Goal: Information Seeking & Learning: Learn about a topic

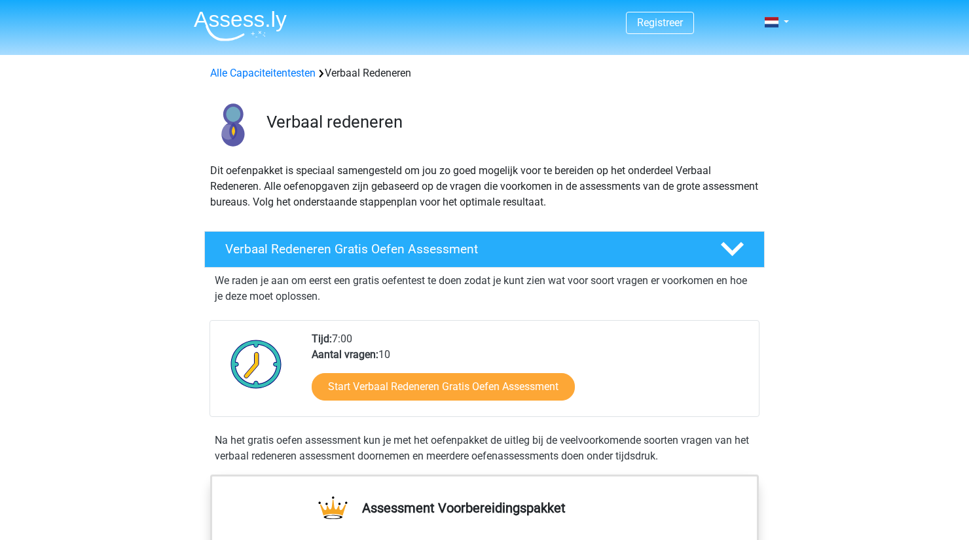
click at [707, 291] on p "We raden je aan om eerst een gratis oefentest te doen zodat je kunt zien wat vo…" at bounding box center [484, 288] width 539 height 31
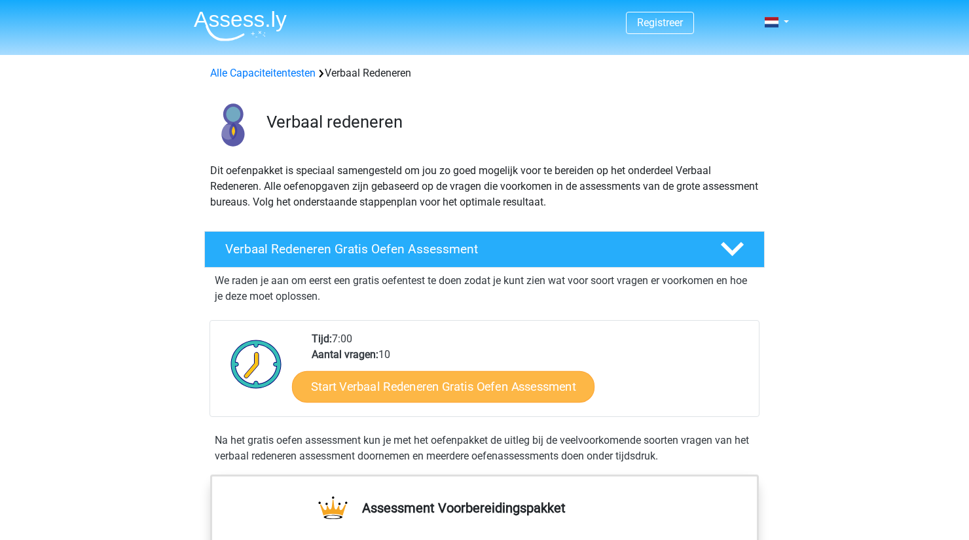
click at [478, 387] on link "Start Verbaal Redeneren Gratis Oefen Assessment" at bounding box center [443, 386] width 302 height 31
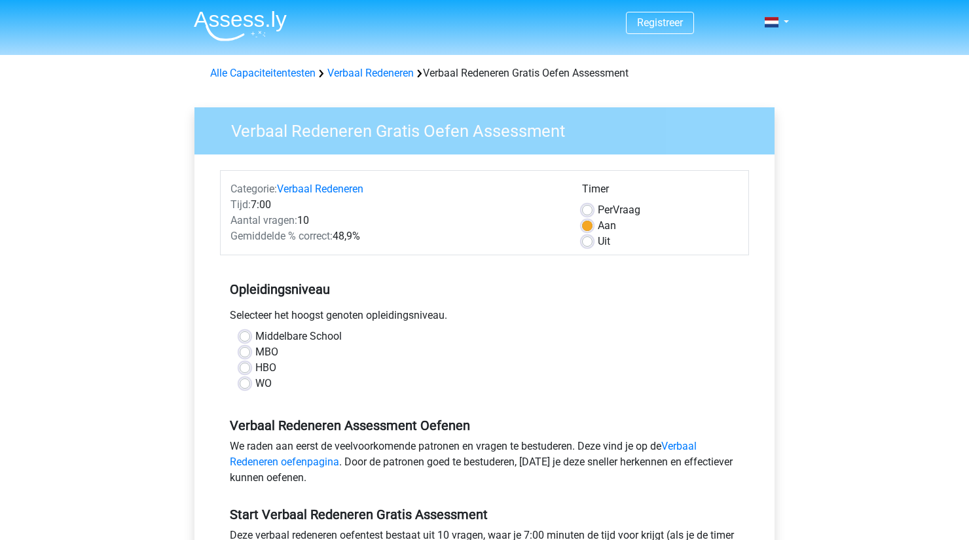
click at [255, 384] on label "WO" at bounding box center [263, 384] width 16 height 16
click at [247, 384] on input "WO" at bounding box center [245, 382] width 10 height 13
radio input "true"
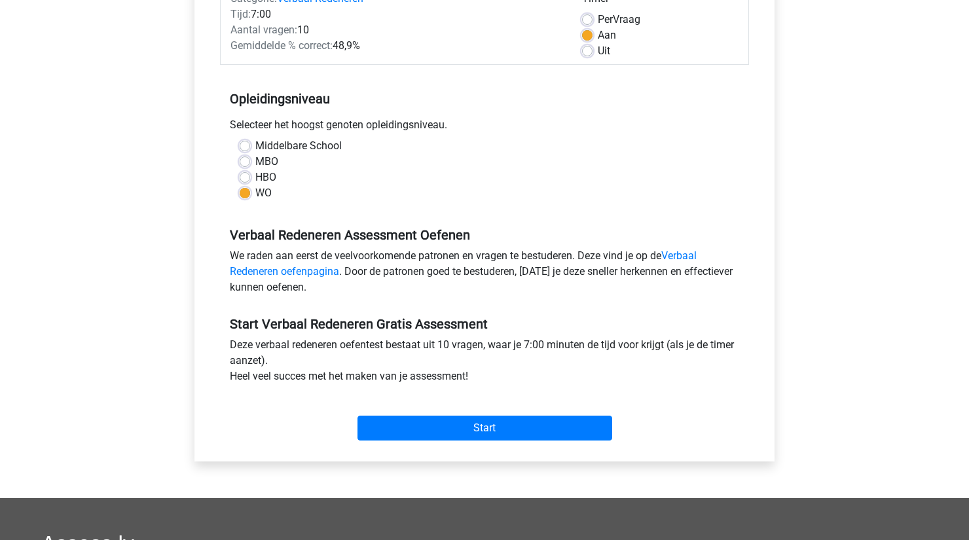
scroll to position [192, 0]
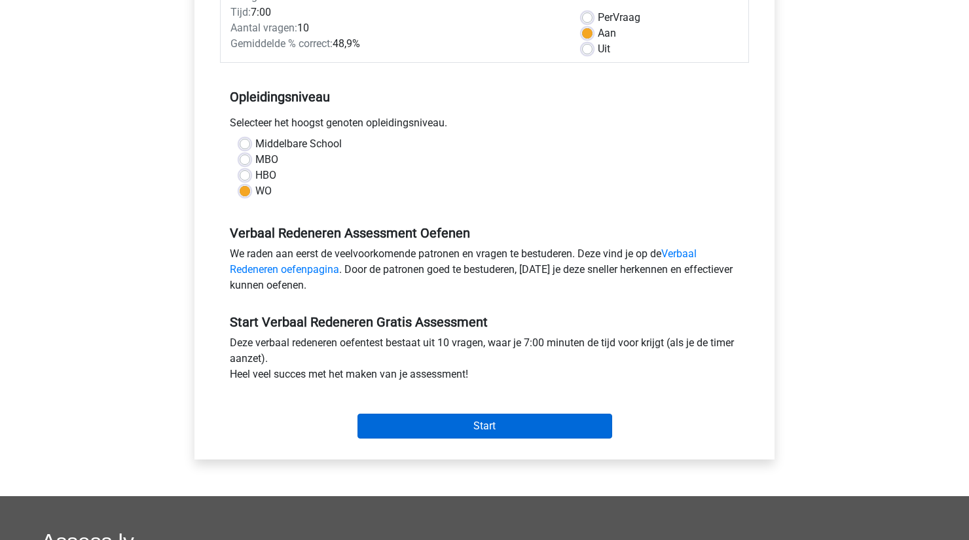
click at [483, 433] on input "Start" at bounding box center [484, 426] width 255 height 25
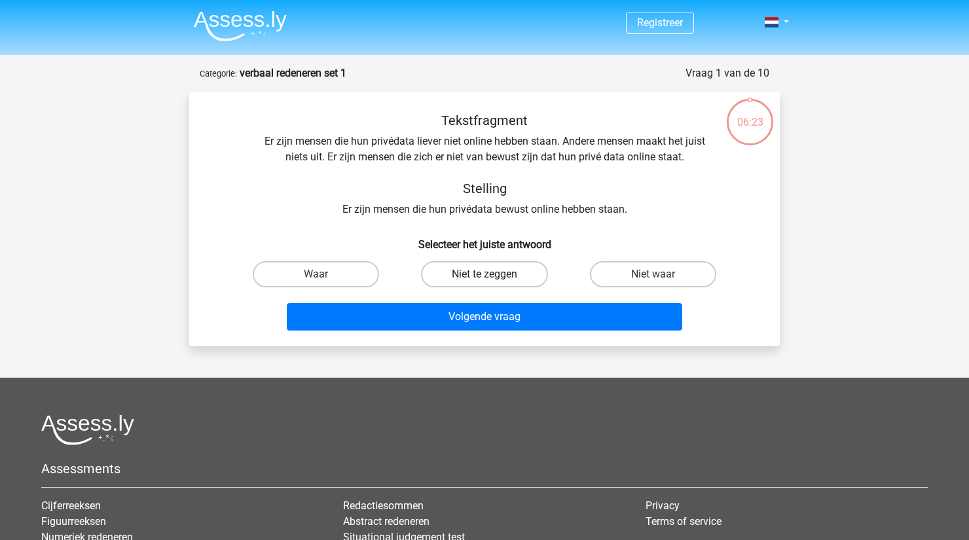
click at [472, 276] on label "Niet te zeggen" at bounding box center [484, 274] width 126 height 26
click at [484, 276] on input "Niet te zeggen" at bounding box center [488, 278] width 9 height 9
radio input "true"
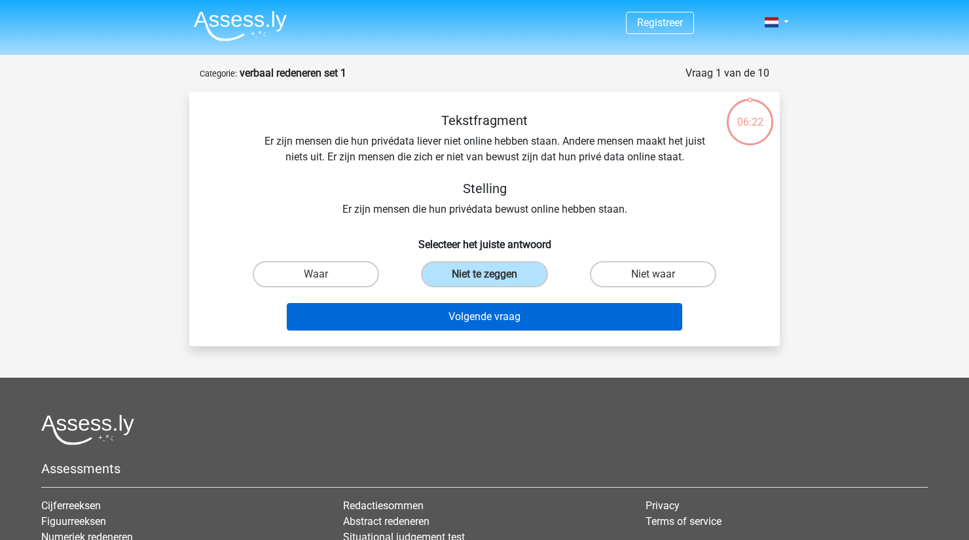
click at [482, 321] on button "Volgende vraag" at bounding box center [485, 316] width 396 height 27
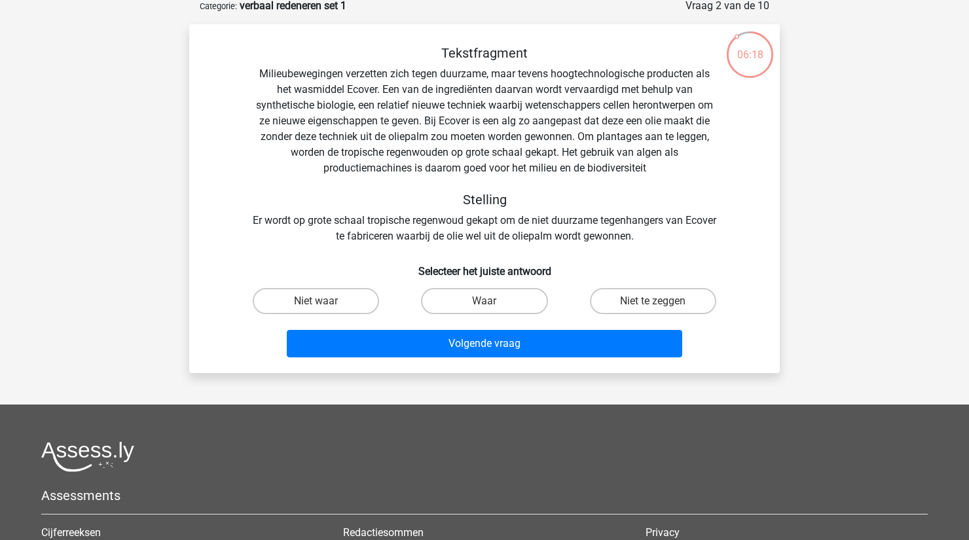
scroll to position [65, 0]
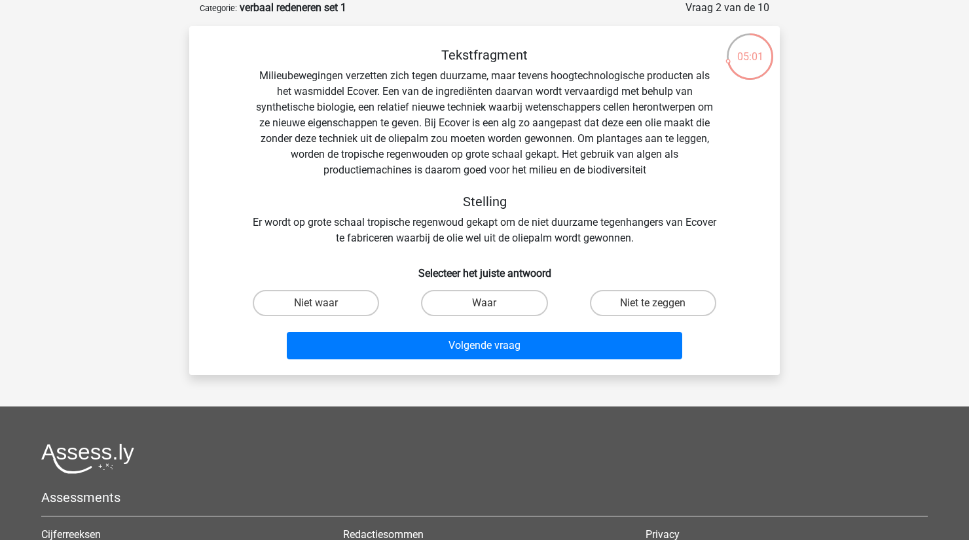
click at [485, 306] on input "Waar" at bounding box center [488, 307] width 9 height 9
radio input "true"
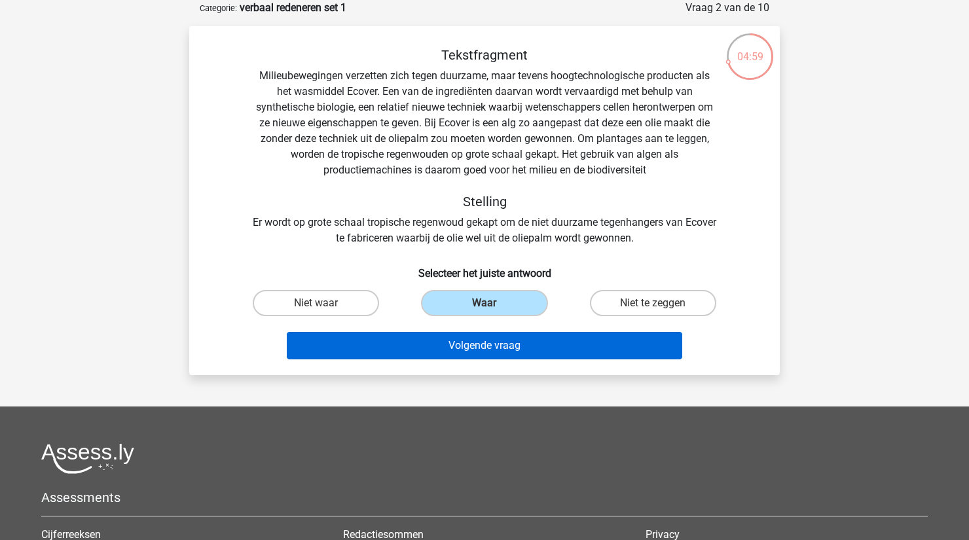
click at [480, 351] on button "Volgende vraag" at bounding box center [485, 345] width 396 height 27
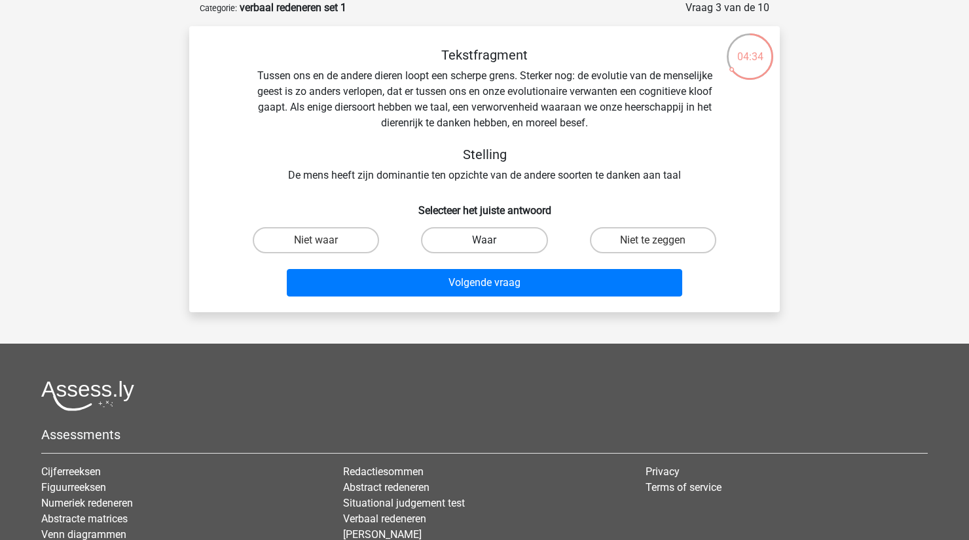
click at [466, 234] on label "Waar" at bounding box center [484, 240] width 126 height 26
click at [484, 240] on input "Waar" at bounding box center [488, 244] width 9 height 9
radio input "true"
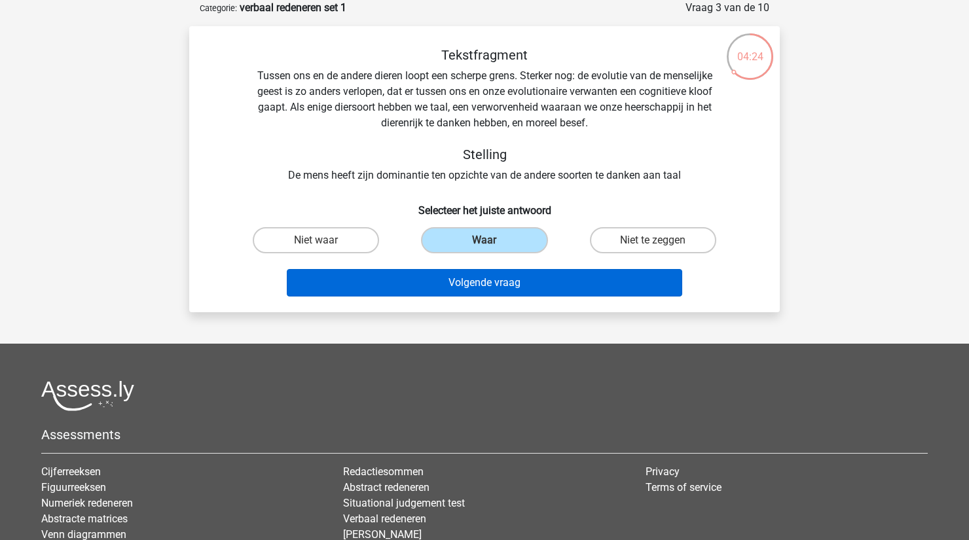
click at [498, 279] on button "Volgende vraag" at bounding box center [485, 282] width 396 height 27
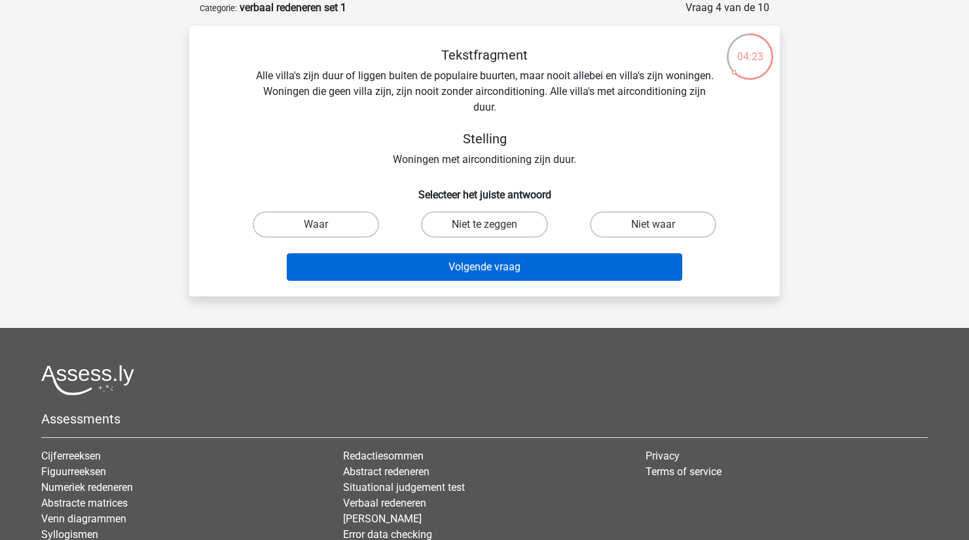
click at [495, 264] on button "Volgende vraag" at bounding box center [485, 266] width 396 height 27
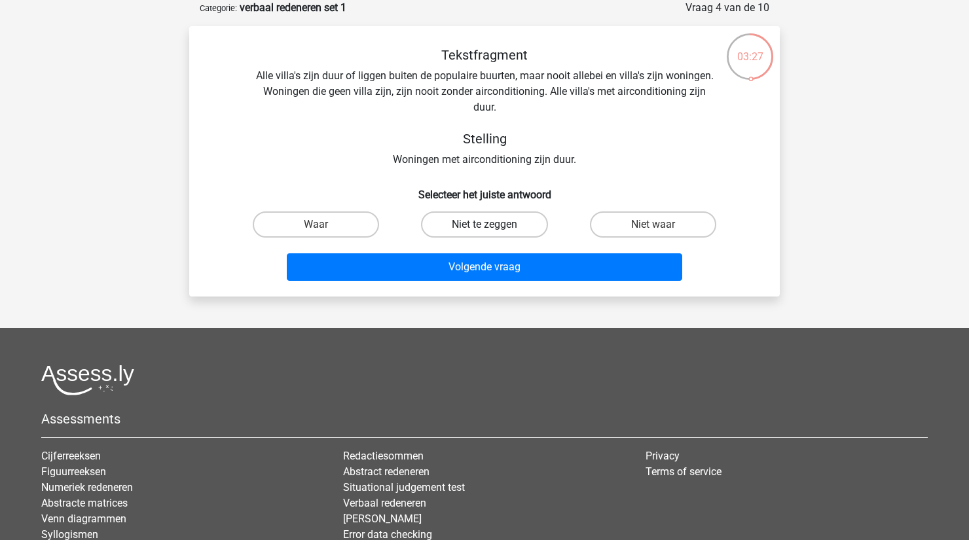
click at [514, 225] on label "Niet te zeggen" at bounding box center [484, 224] width 126 height 26
click at [493, 225] on input "Niet te zeggen" at bounding box center [488, 228] width 9 height 9
radio input "true"
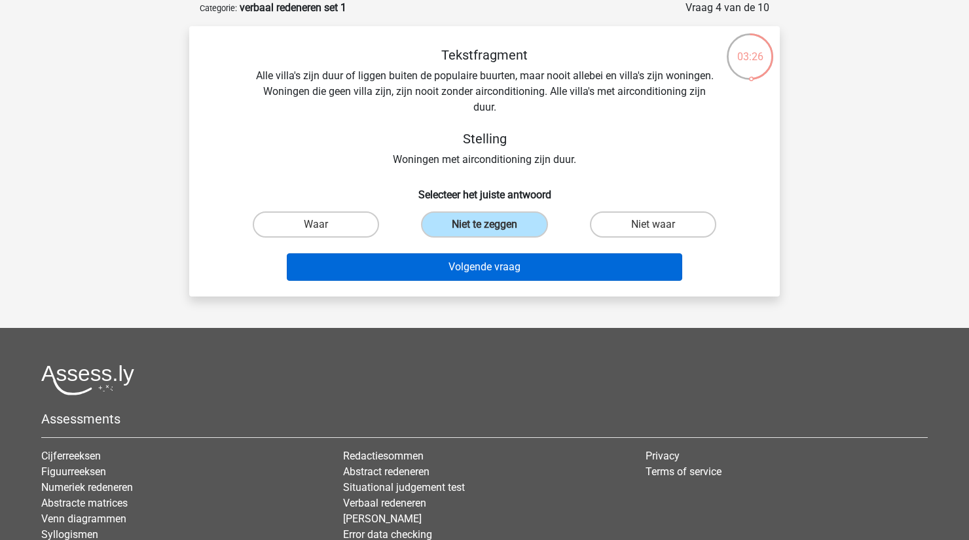
click at [497, 268] on button "Volgende vraag" at bounding box center [485, 266] width 396 height 27
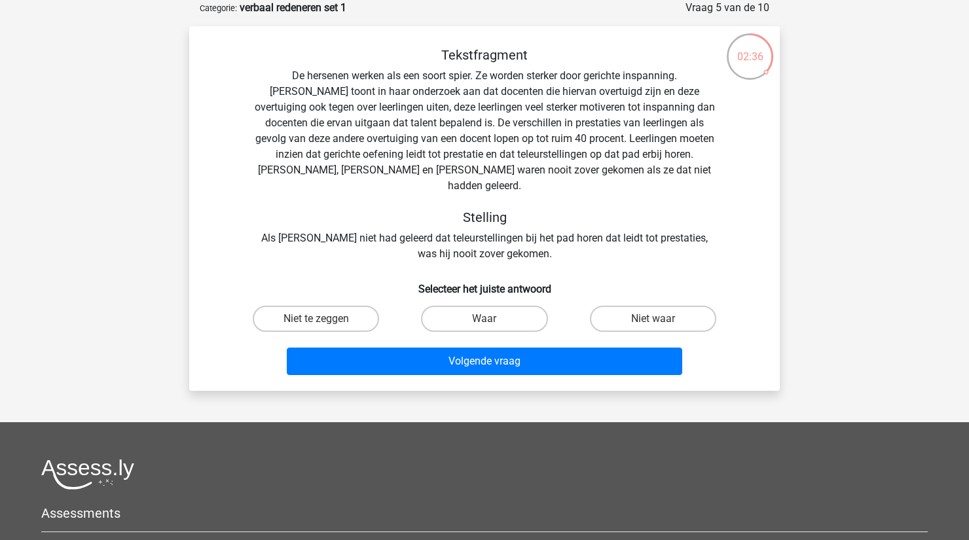
click at [321, 319] on input "Niet te zeggen" at bounding box center [320, 323] width 9 height 9
radio input "true"
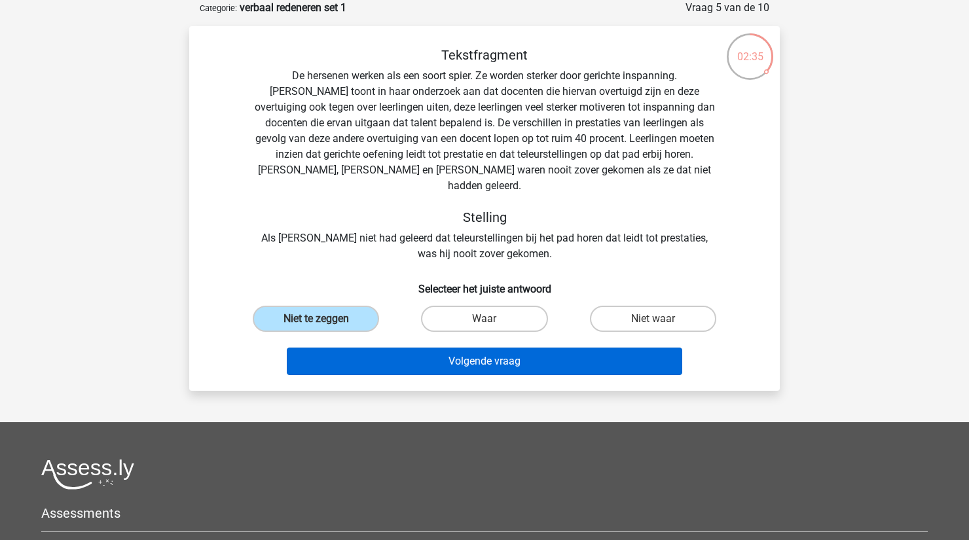
click at [475, 348] on button "Volgende vraag" at bounding box center [485, 361] width 396 height 27
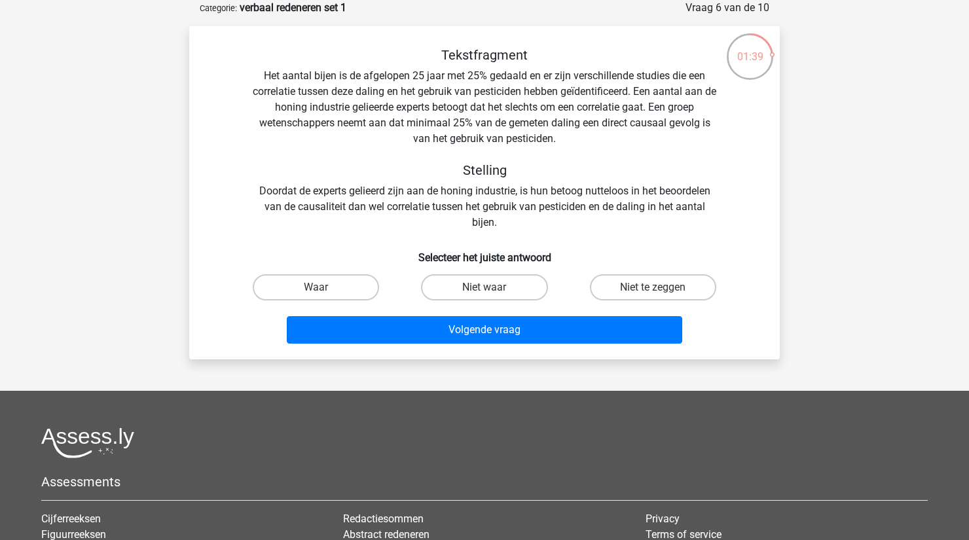
click at [658, 288] on input "Niet te zeggen" at bounding box center [656, 291] width 9 height 9
radio input "true"
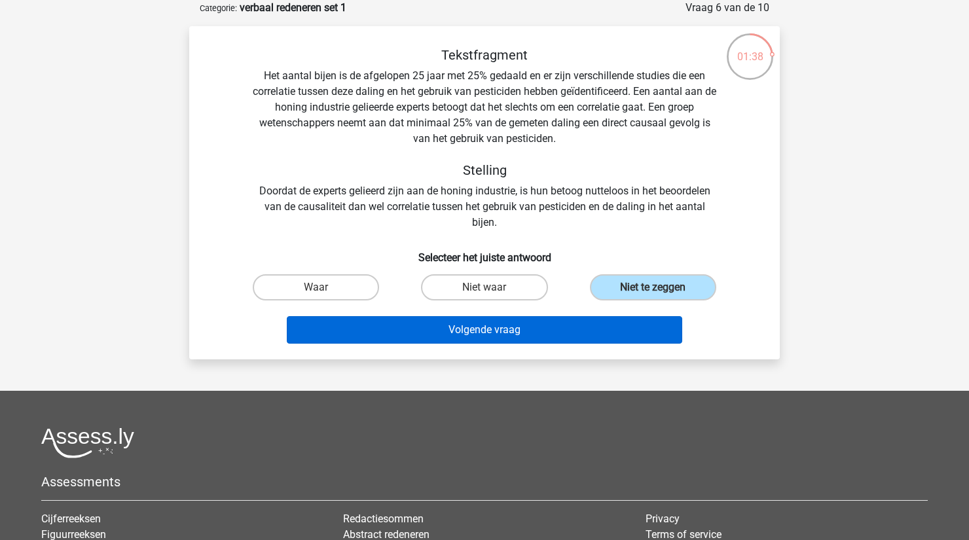
click at [587, 329] on button "Volgende vraag" at bounding box center [485, 329] width 396 height 27
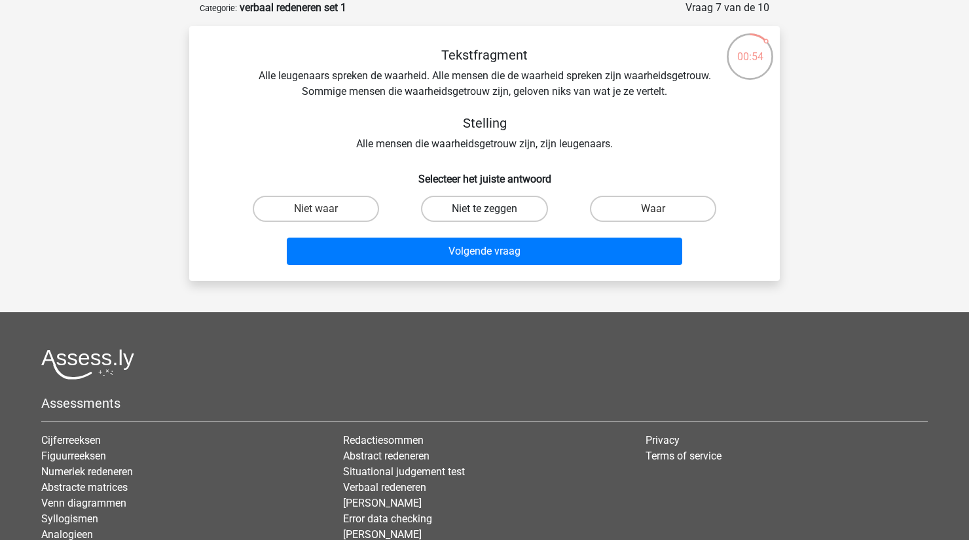
click at [466, 208] on label "Niet te zeggen" at bounding box center [484, 209] width 126 height 26
click at [484, 209] on input "Niet te zeggen" at bounding box center [488, 213] width 9 height 9
radio input "true"
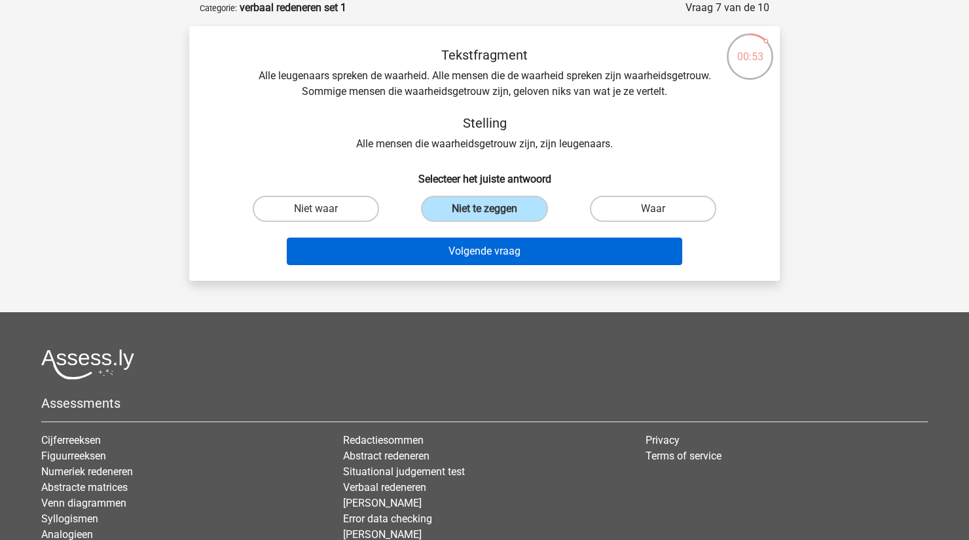
click at [483, 257] on button "Volgende vraag" at bounding box center [485, 251] width 396 height 27
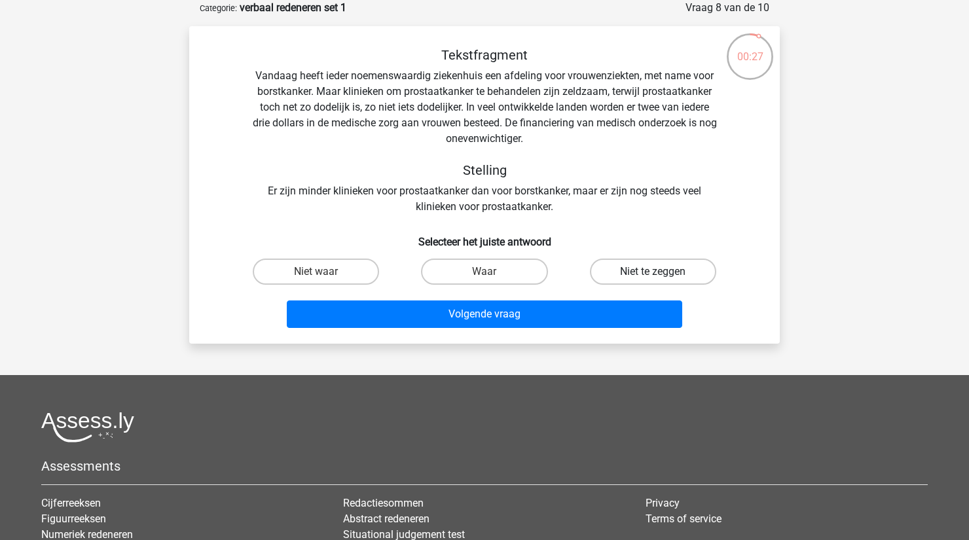
click at [635, 270] on label "Niet te zeggen" at bounding box center [653, 272] width 126 height 26
click at [652, 272] on input "Niet te zeggen" at bounding box center [656, 276] width 9 height 9
radio input "true"
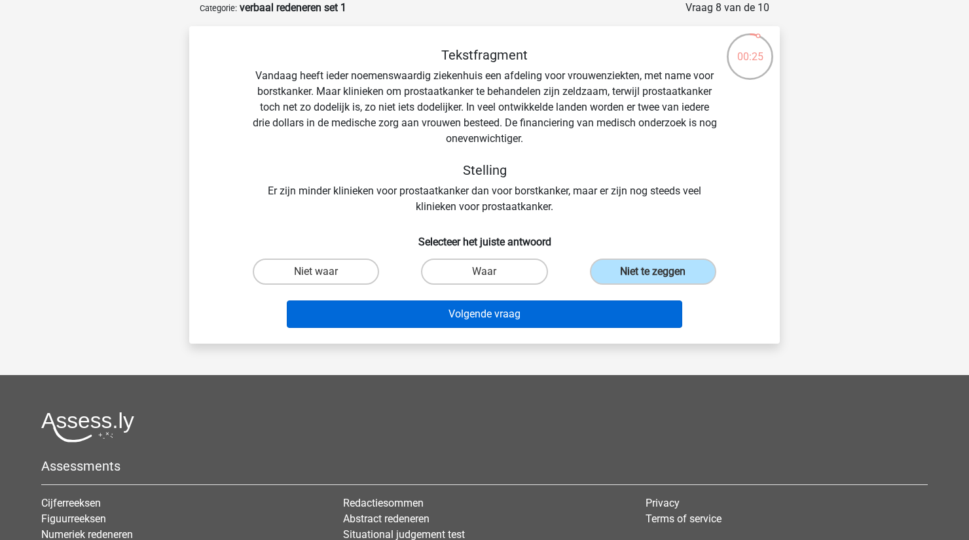
click at [561, 318] on button "Volgende vraag" at bounding box center [485, 313] width 396 height 27
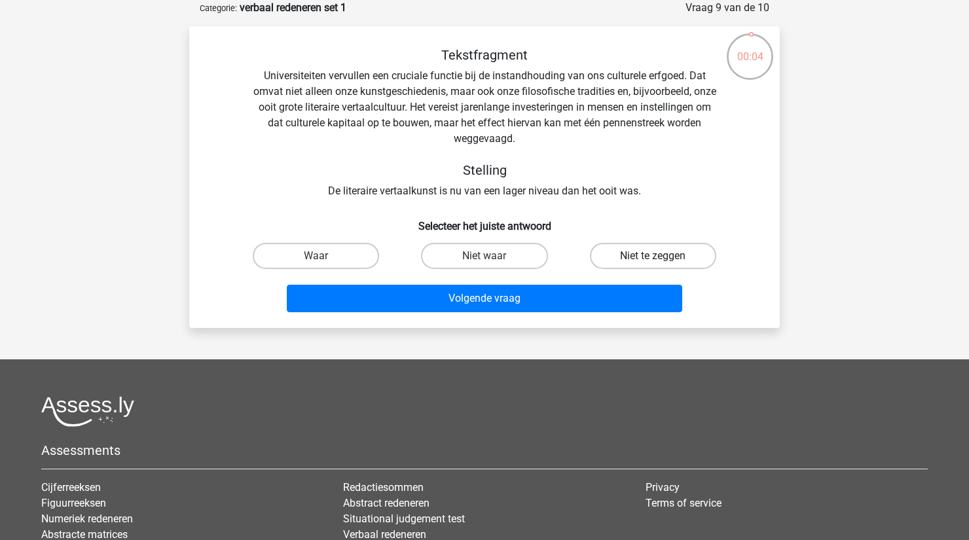
click at [620, 258] on label "Niet te zeggen" at bounding box center [653, 256] width 126 height 26
click at [652, 258] on input "Niet te zeggen" at bounding box center [656, 260] width 9 height 9
radio input "true"
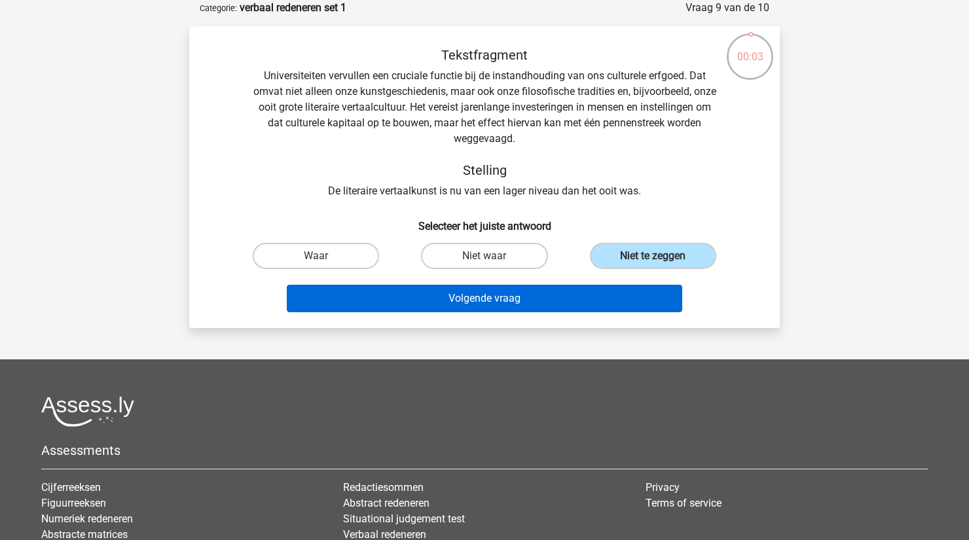
click at [574, 304] on button "Volgende vraag" at bounding box center [485, 298] width 396 height 27
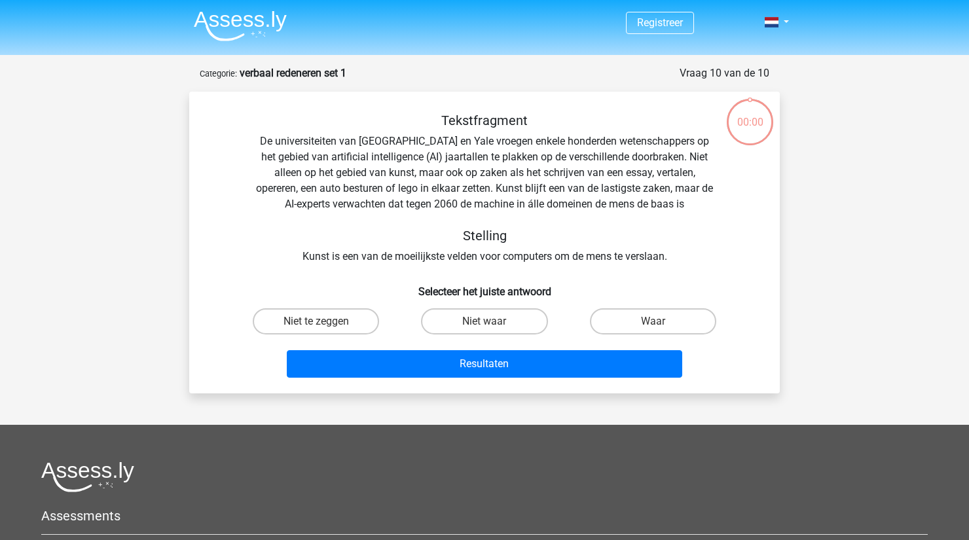
scroll to position [65, 0]
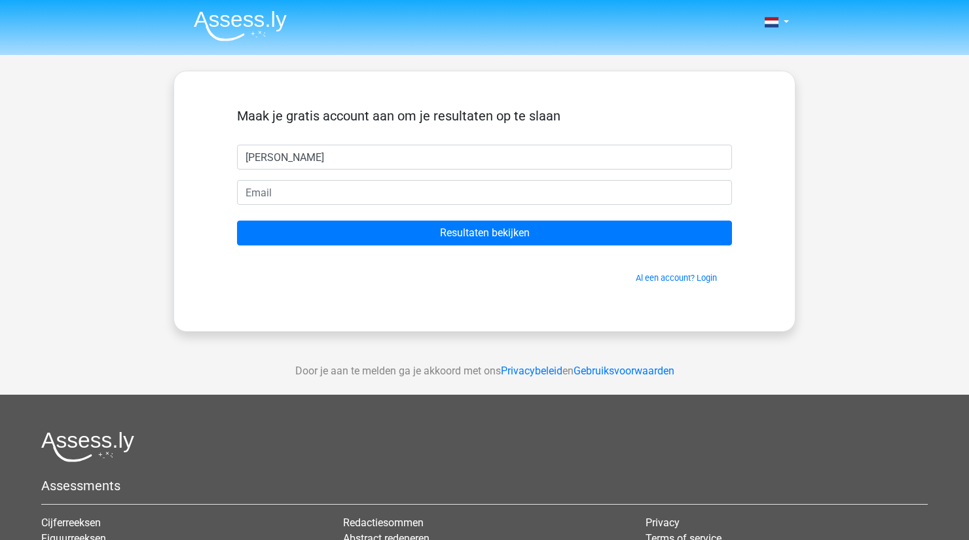
type input "[PERSON_NAME]"
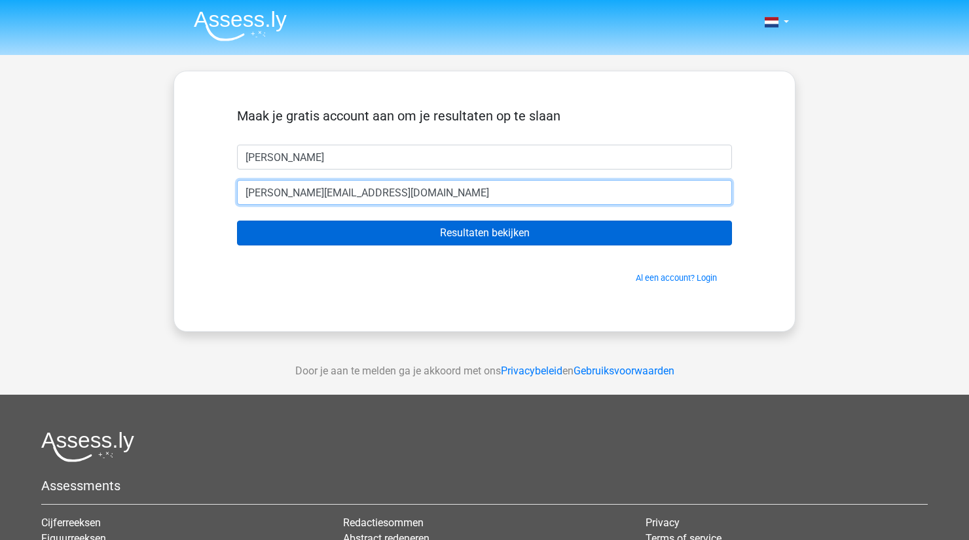
type input "jeroen@bruckwilder.nl"
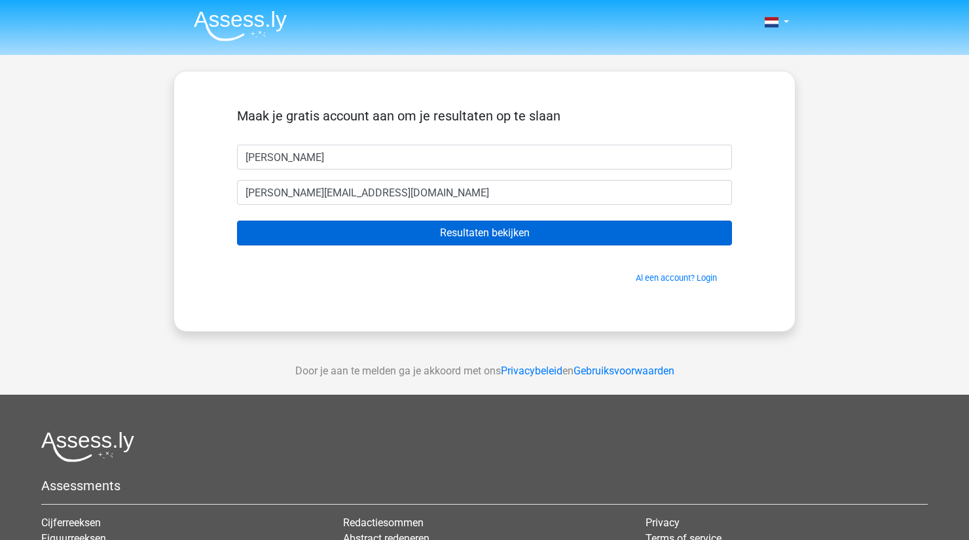
click at [518, 236] on input "Resultaten bekijken" at bounding box center [484, 233] width 495 height 25
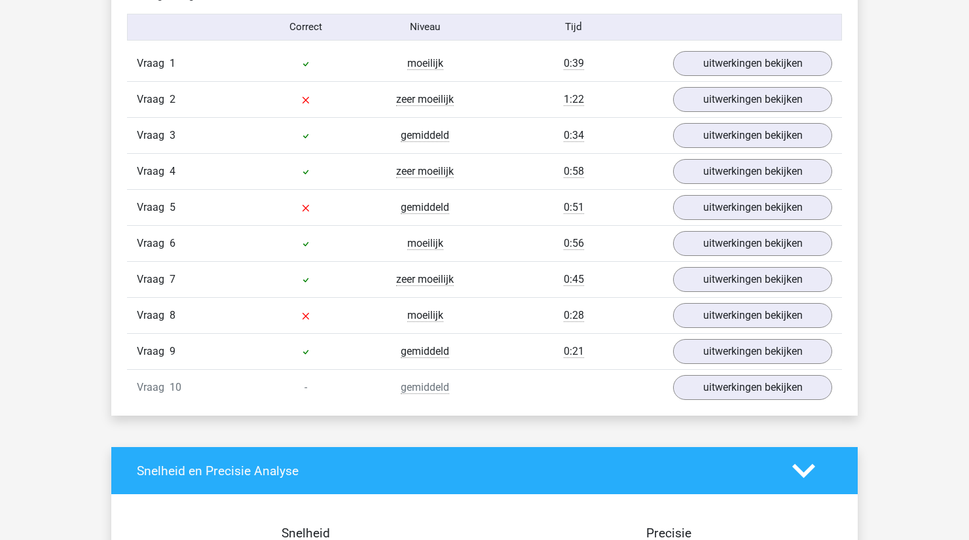
scroll to position [1092, 0]
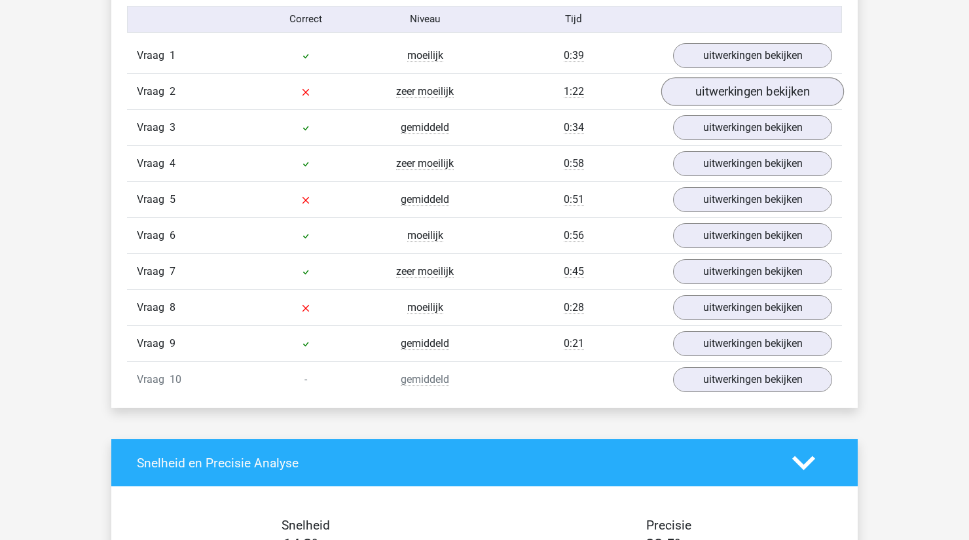
click at [733, 97] on link "uitwerkingen bekijken" at bounding box center [752, 91] width 183 height 29
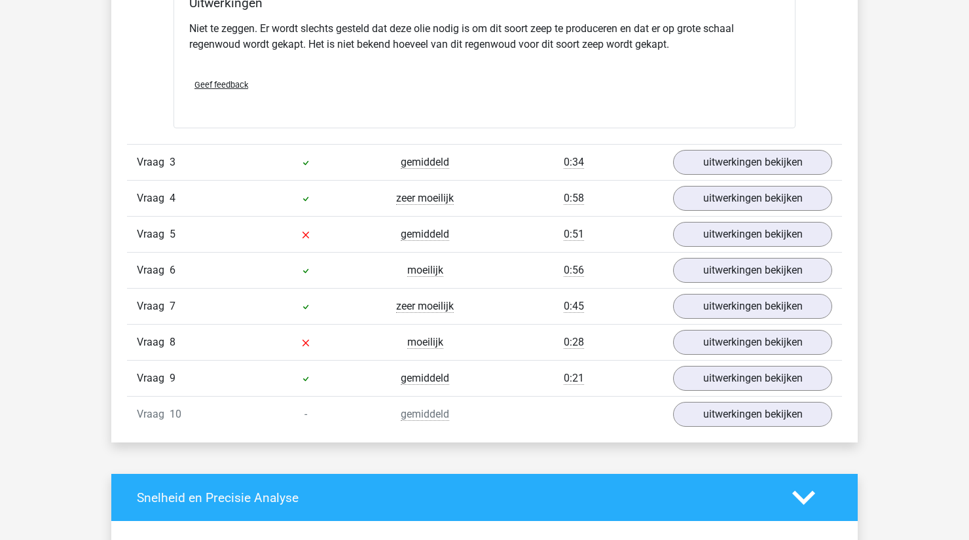
scroll to position [1505, 0]
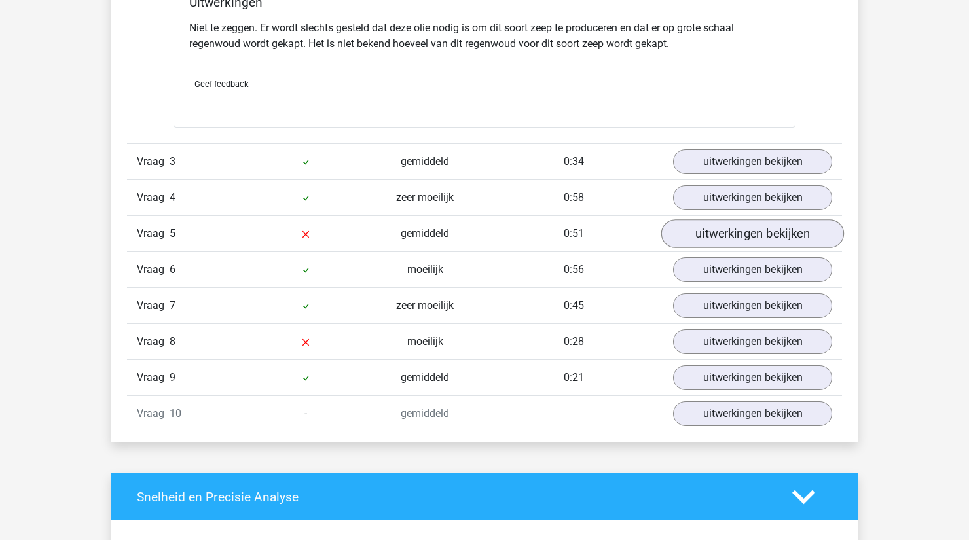
click at [739, 235] on link "uitwerkingen bekijken" at bounding box center [752, 234] width 183 height 29
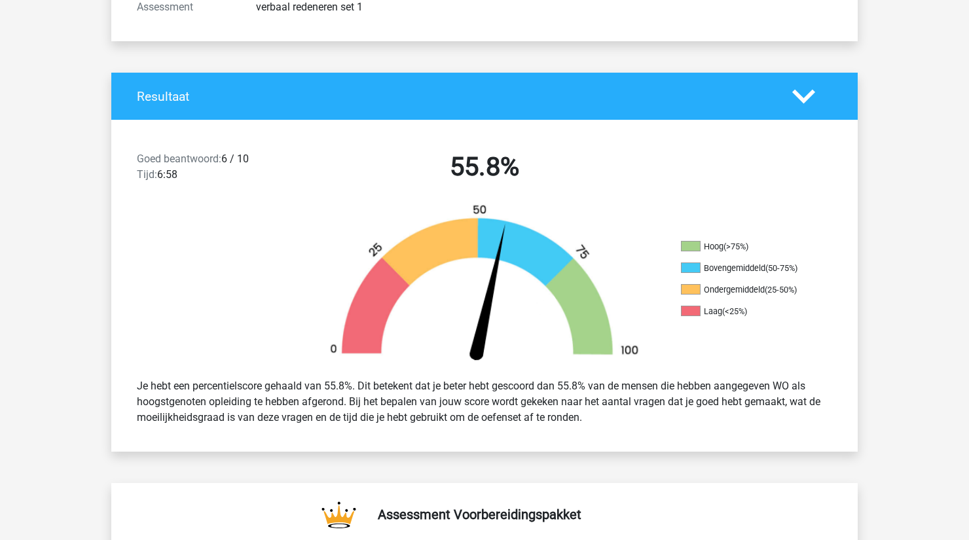
scroll to position [0, 0]
